Goal: Task Accomplishment & Management: Manage account settings

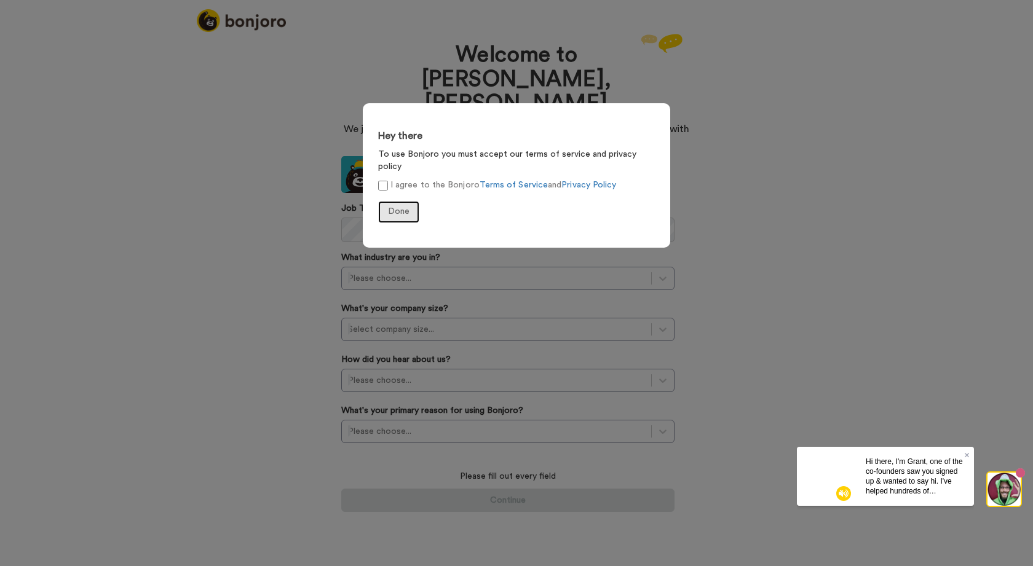
click at [401, 207] on span "Done" at bounding box center [399, 211] width 22 height 9
